Goal: Task Accomplishment & Management: Use online tool/utility

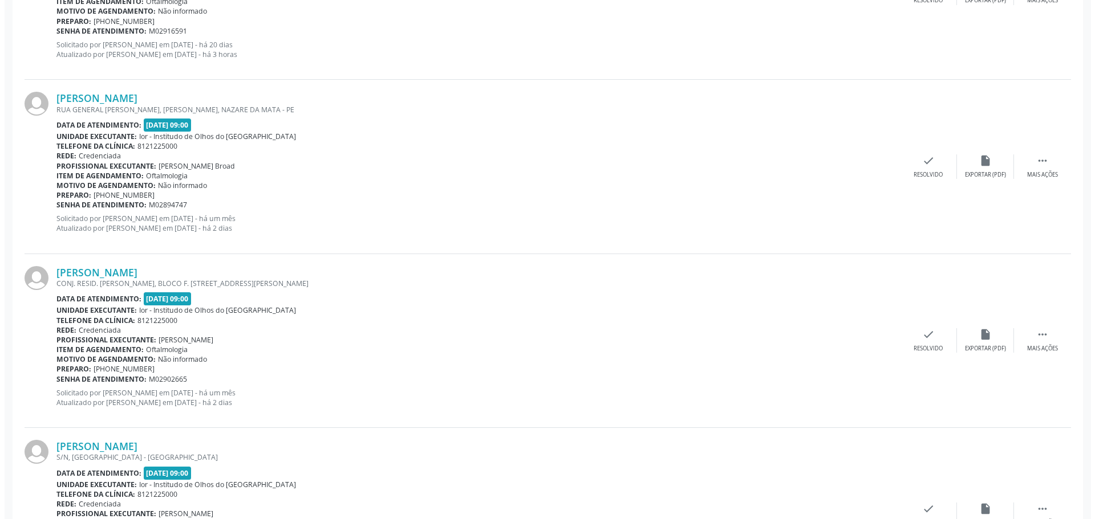
scroll to position [1140, 0]
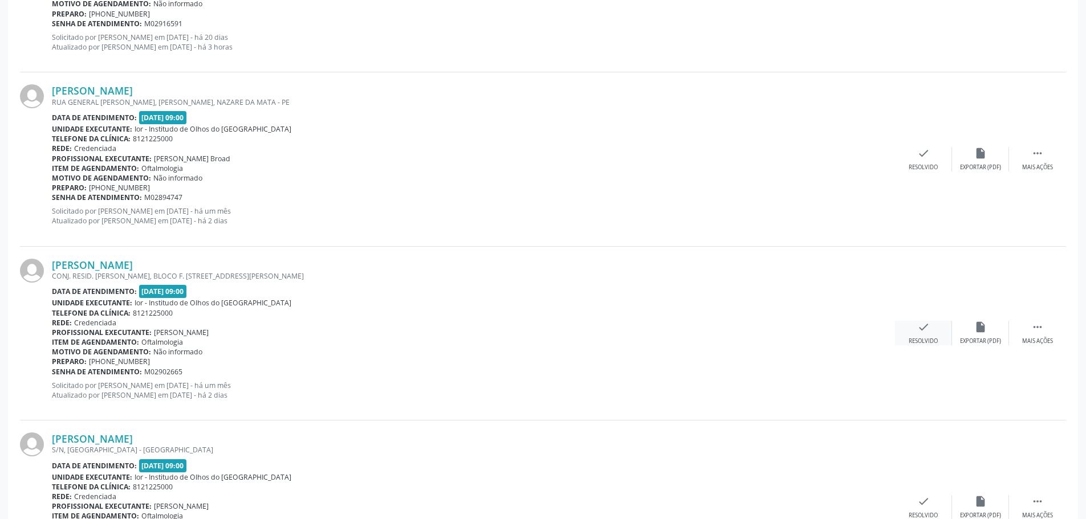
click at [919, 325] on icon "check" at bounding box center [923, 327] width 13 height 13
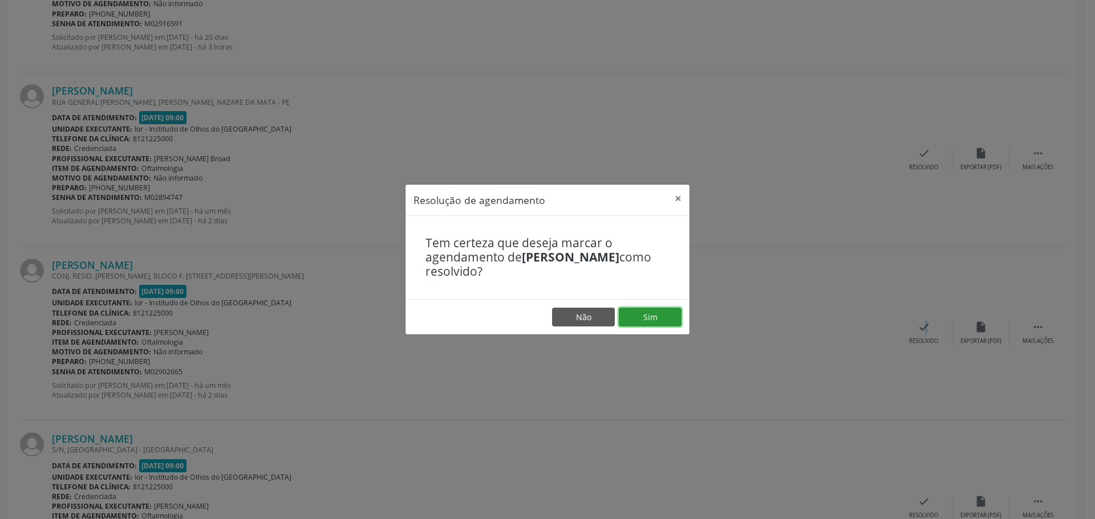
drag, startPoint x: 664, startPoint y: 312, endPoint x: 940, endPoint y: 244, distance: 284.2
click at [666, 312] on button "Sim" at bounding box center [650, 317] width 63 height 19
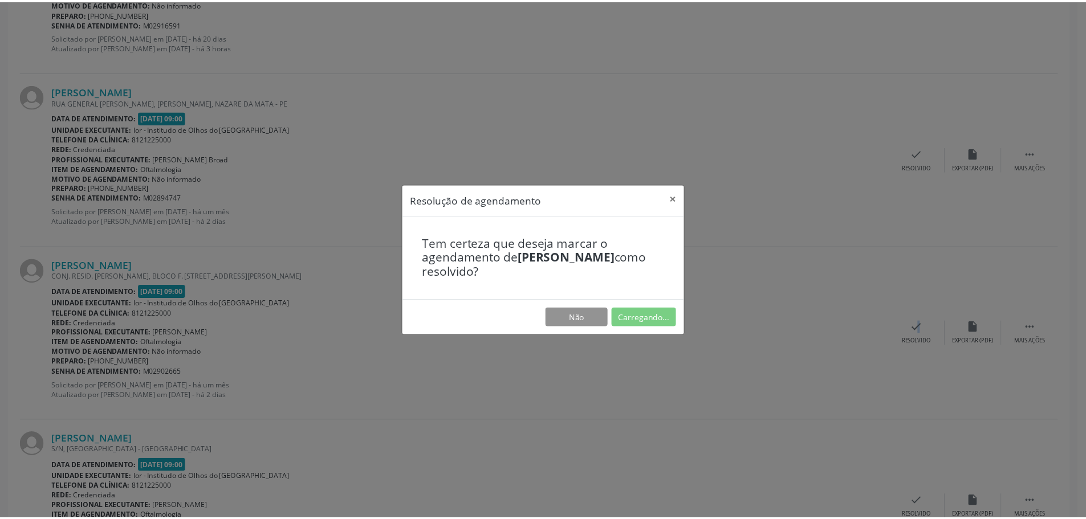
scroll to position [0, 0]
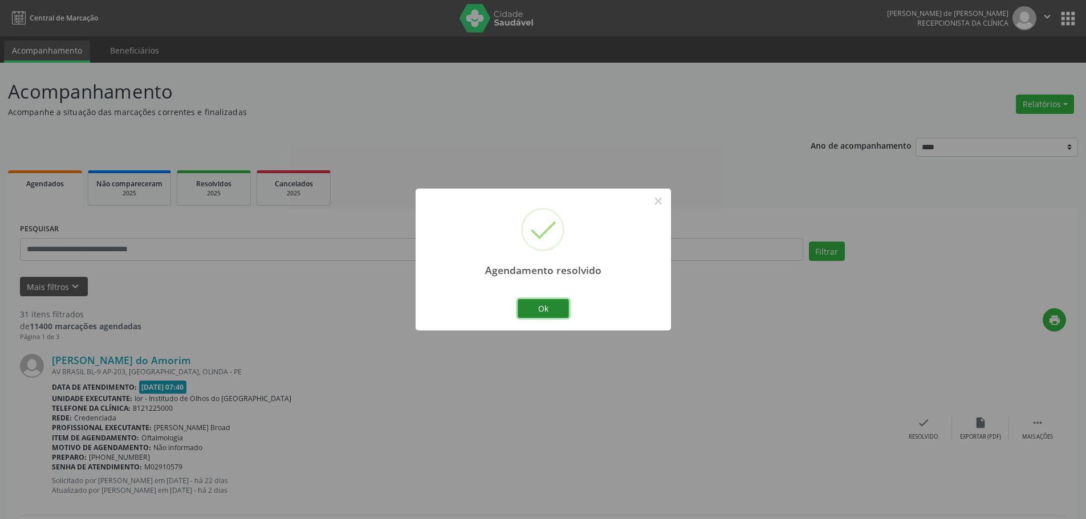
click at [563, 309] on button "Ok" at bounding box center [543, 308] width 51 height 19
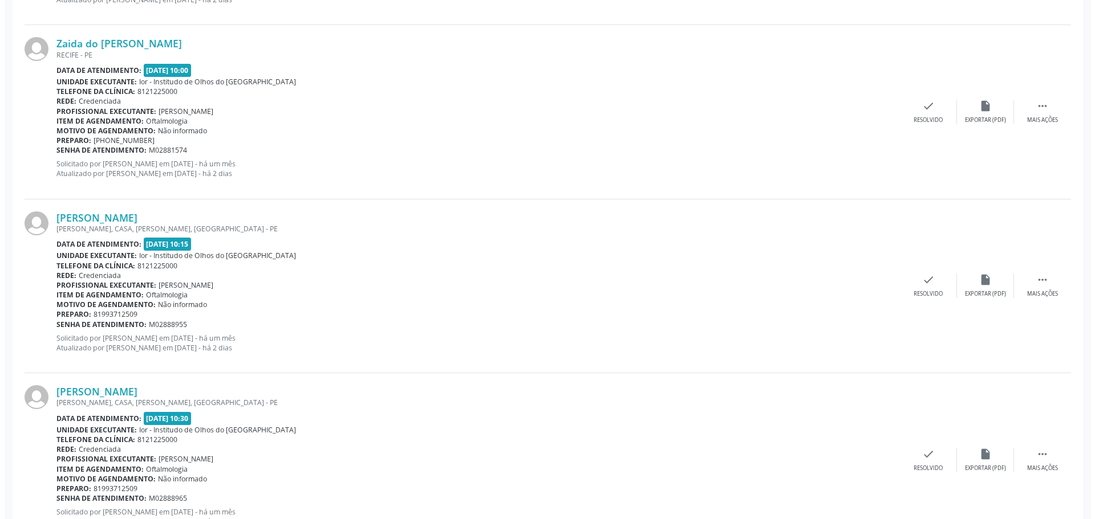
scroll to position [2110, 0]
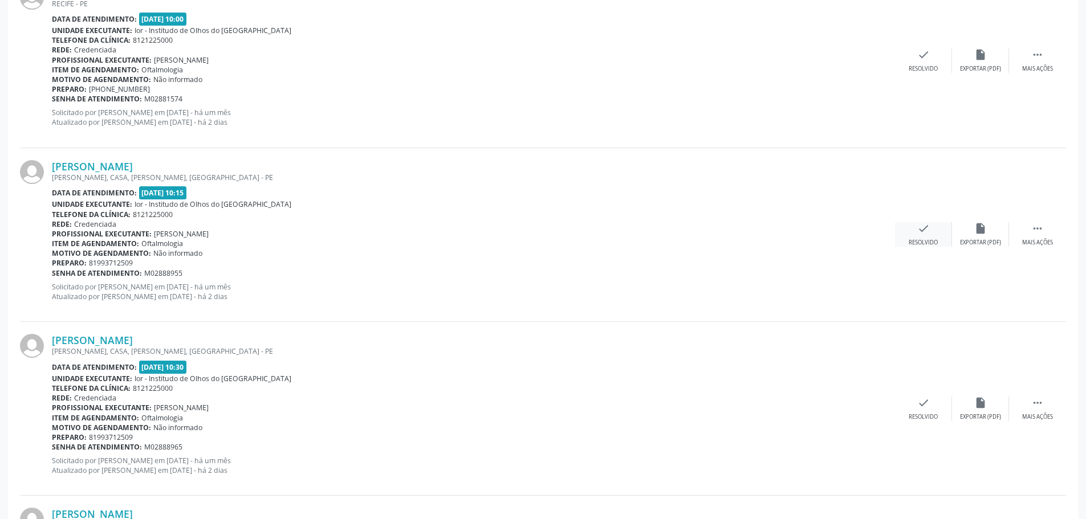
click at [931, 245] on div "Resolvido" at bounding box center [923, 243] width 29 height 8
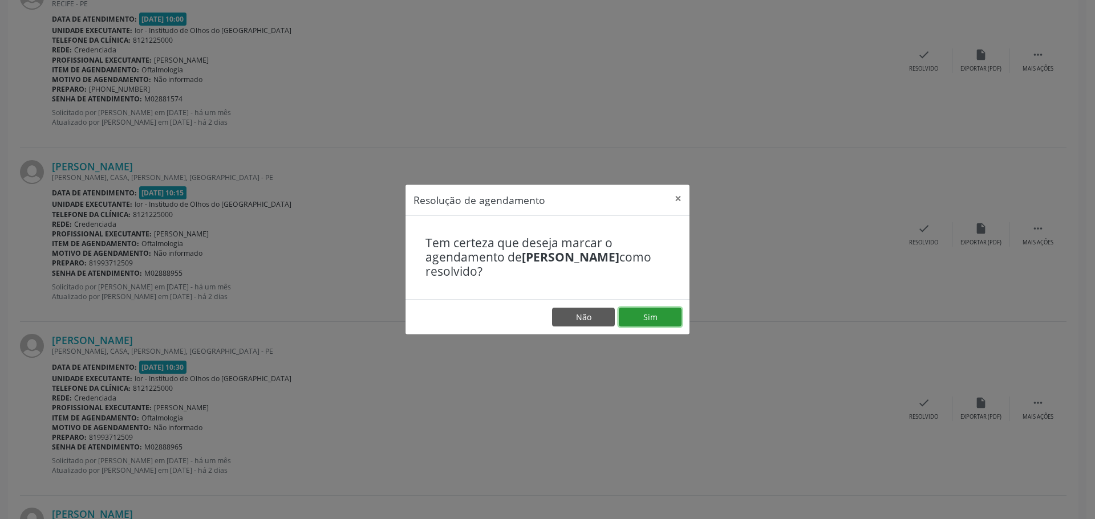
click at [664, 313] on button "Sim" at bounding box center [650, 317] width 63 height 19
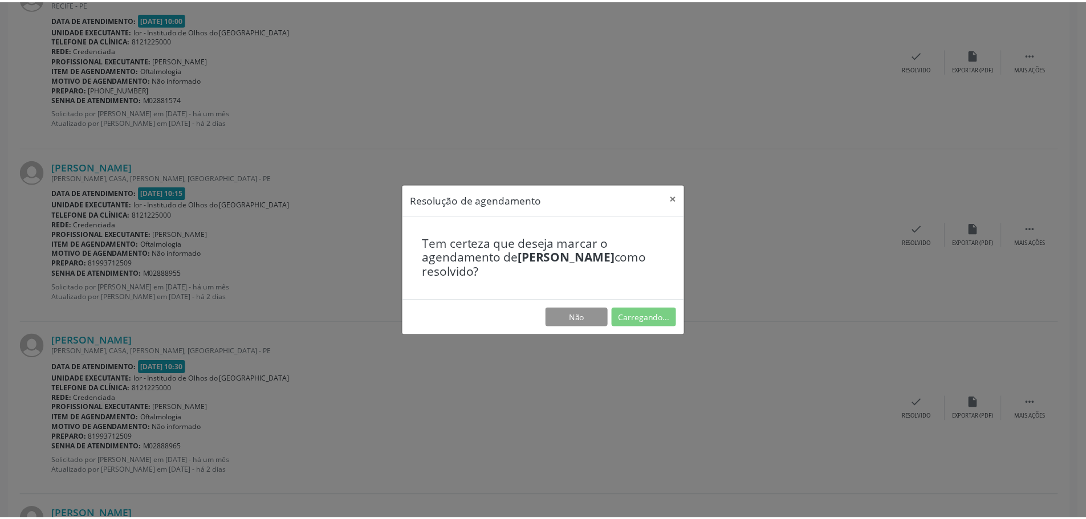
scroll to position [0, 0]
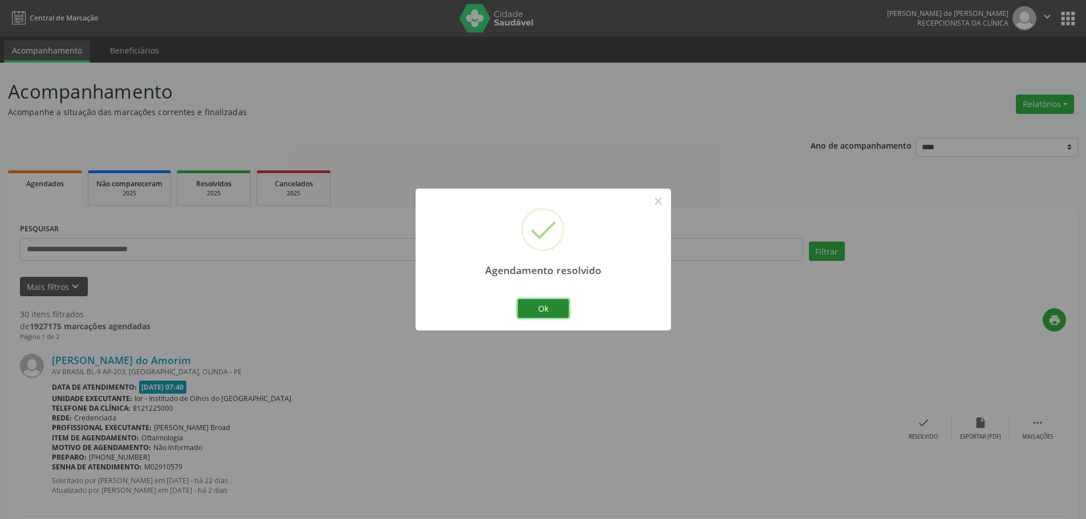
click at [543, 311] on button "Ok" at bounding box center [543, 308] width 51 height 19
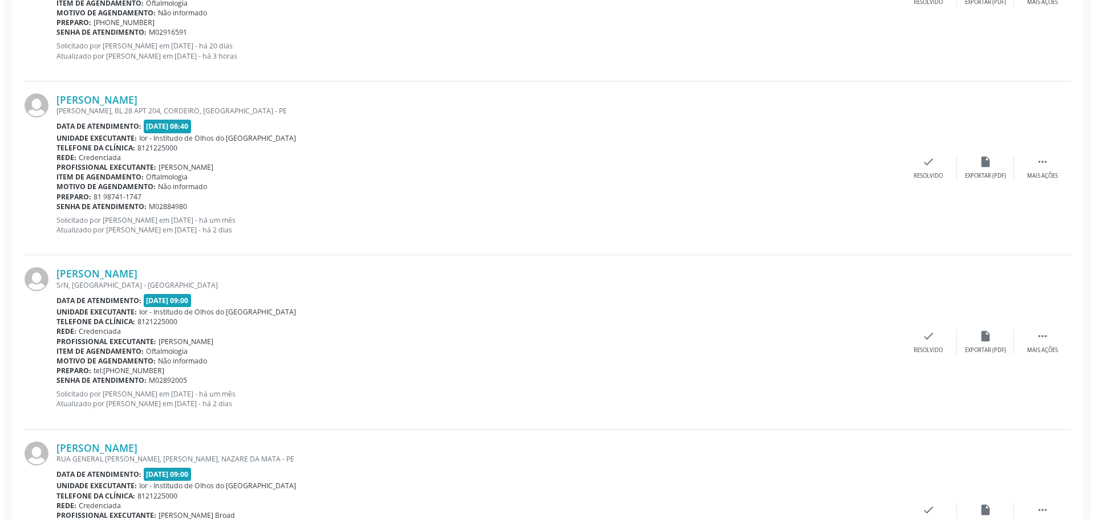
scroll to position [969, 0]
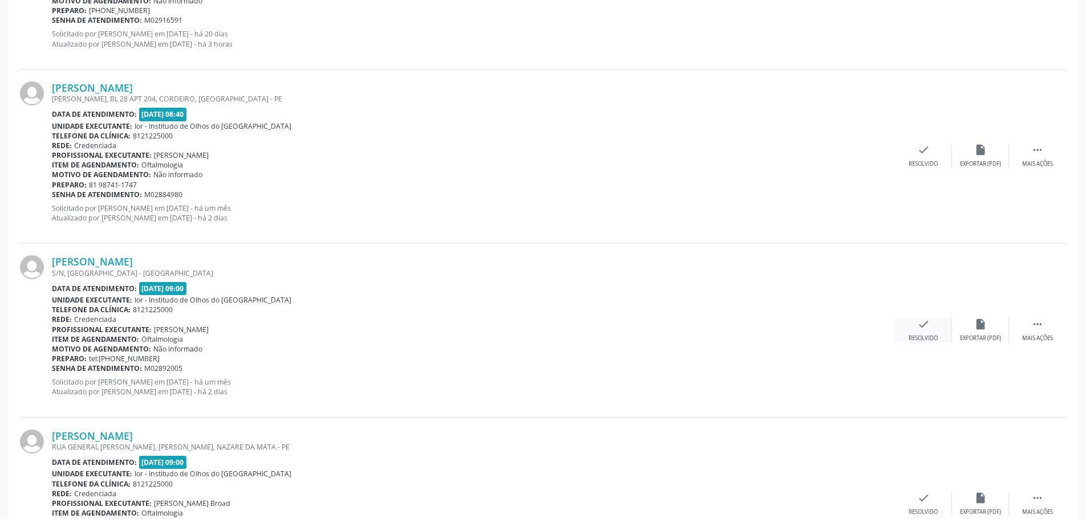
click at [925, 332] on div "check Resolvido" at bounding box center [923, 330] width 57 height 25
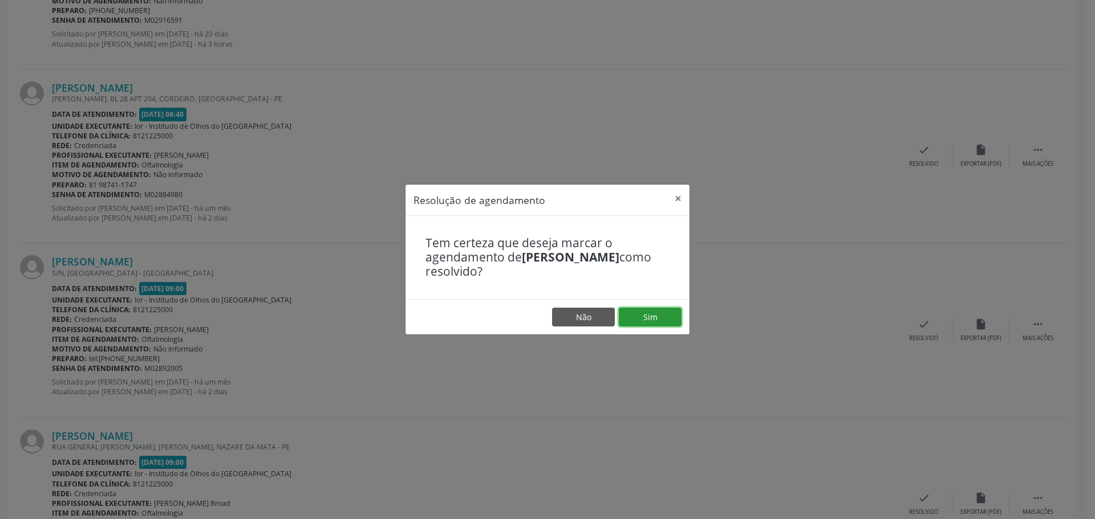
click at [653, 312] on button "Sim" at bounding box center [650, 317] width 63 height 19
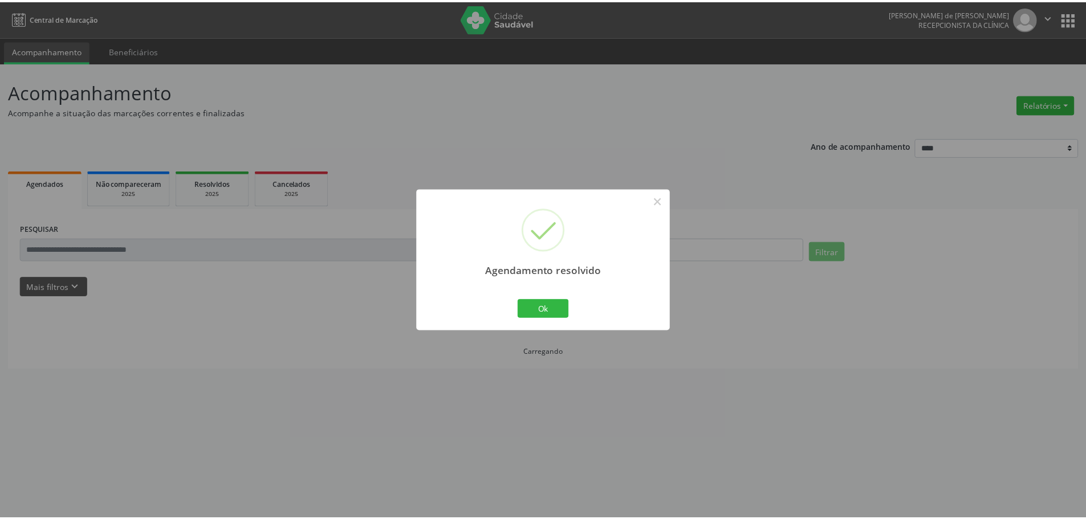
scroll to position [0, 0]
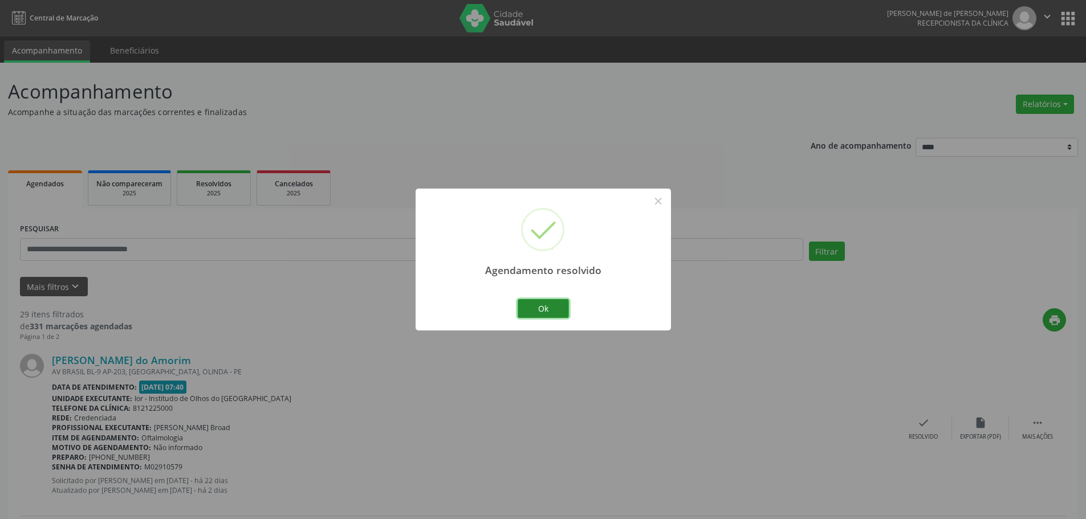
click at [549, 312] on button "Ok" at bounding box center [543, 308] width 51 height 19
